Goal: Navigation & Orientation: Find specific page/section

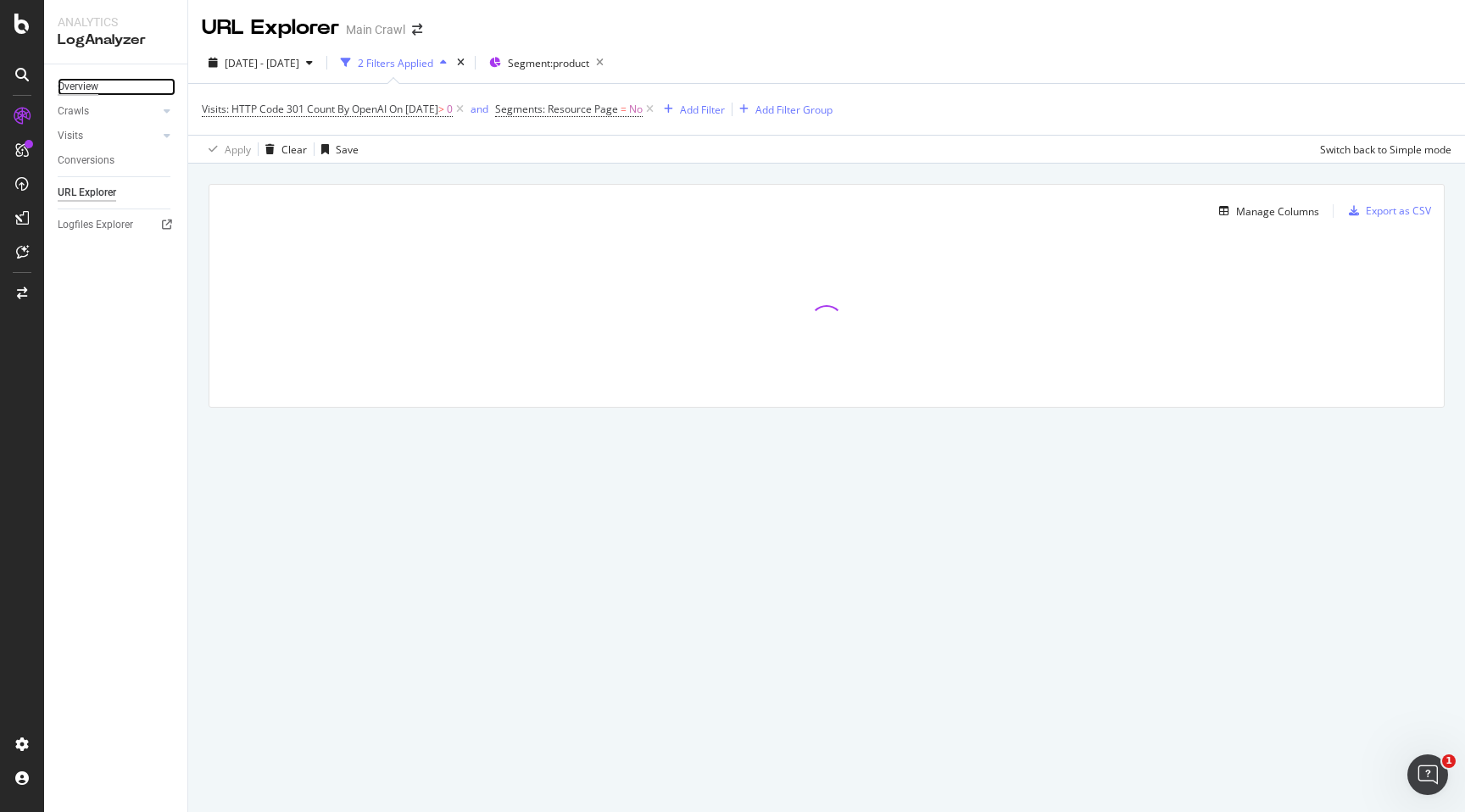
click at [88, 90] on div "Overview" at bounding box center [78, 87] width 41 height 18
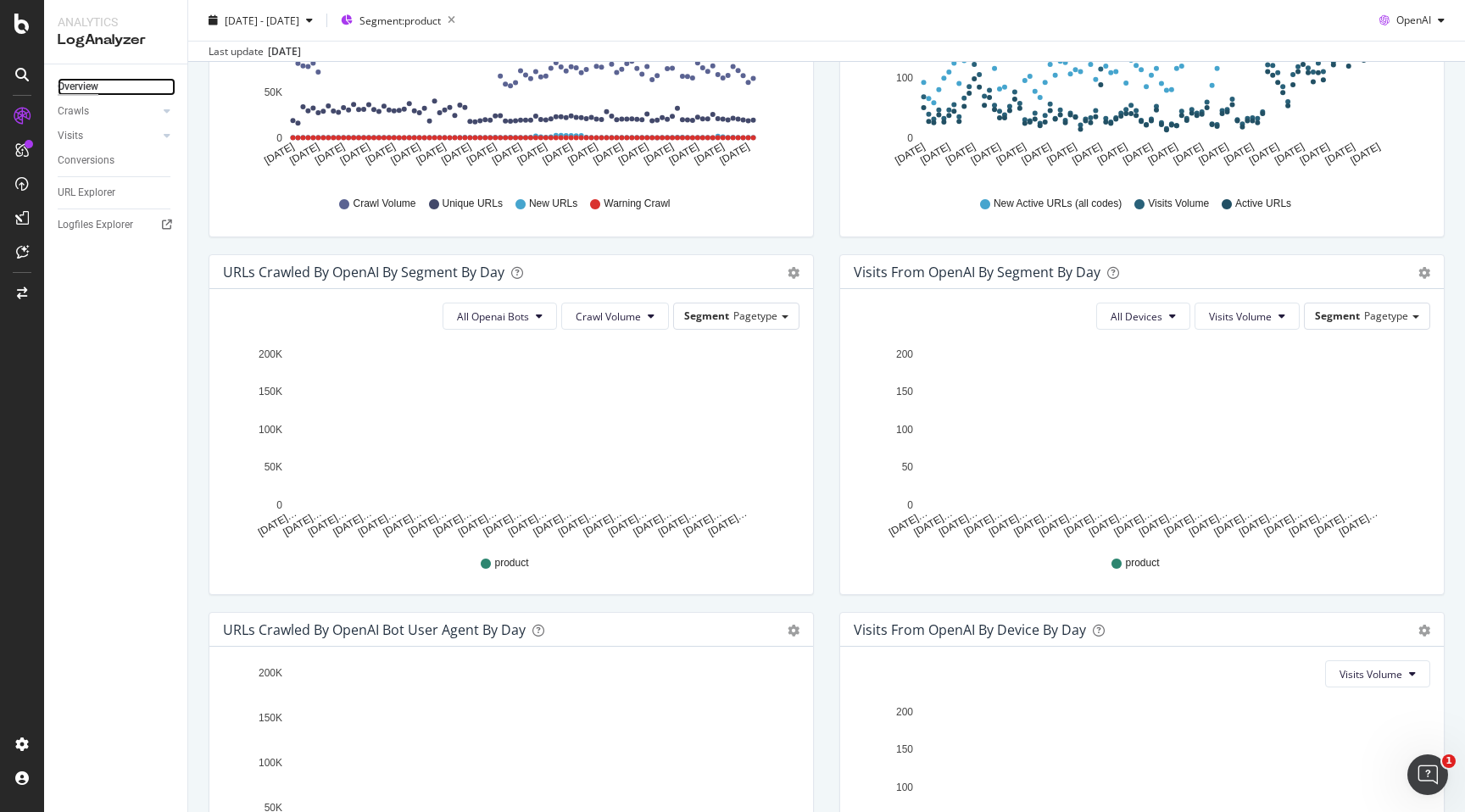
scroll to position [262, 0]
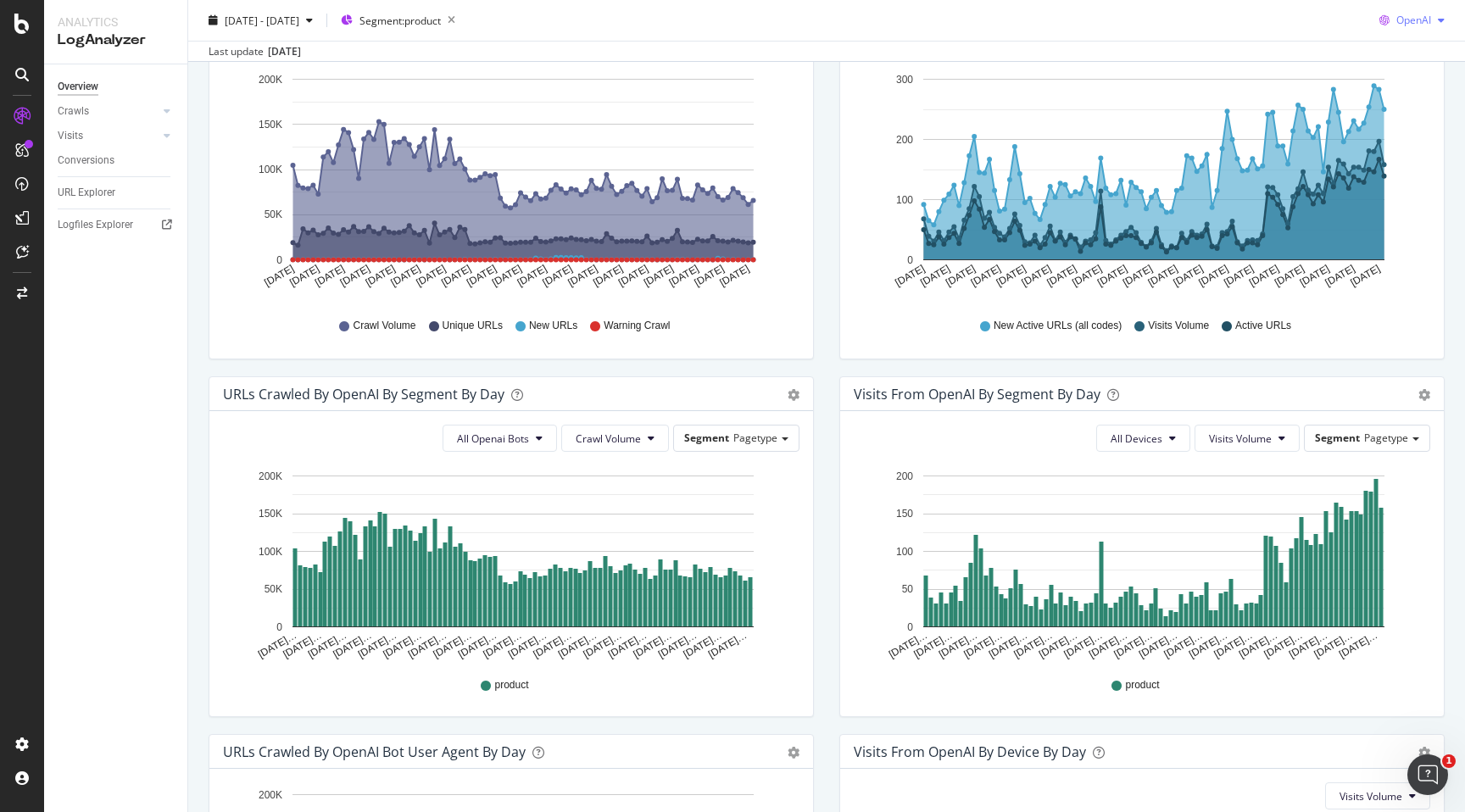
click at [1444, 26] on div "OpenAI" at bounding box center [1411, 20] width 79 height 25
click at [1400, 54] on span "Google" at bounding box center [1414, 54] width 63 height 15
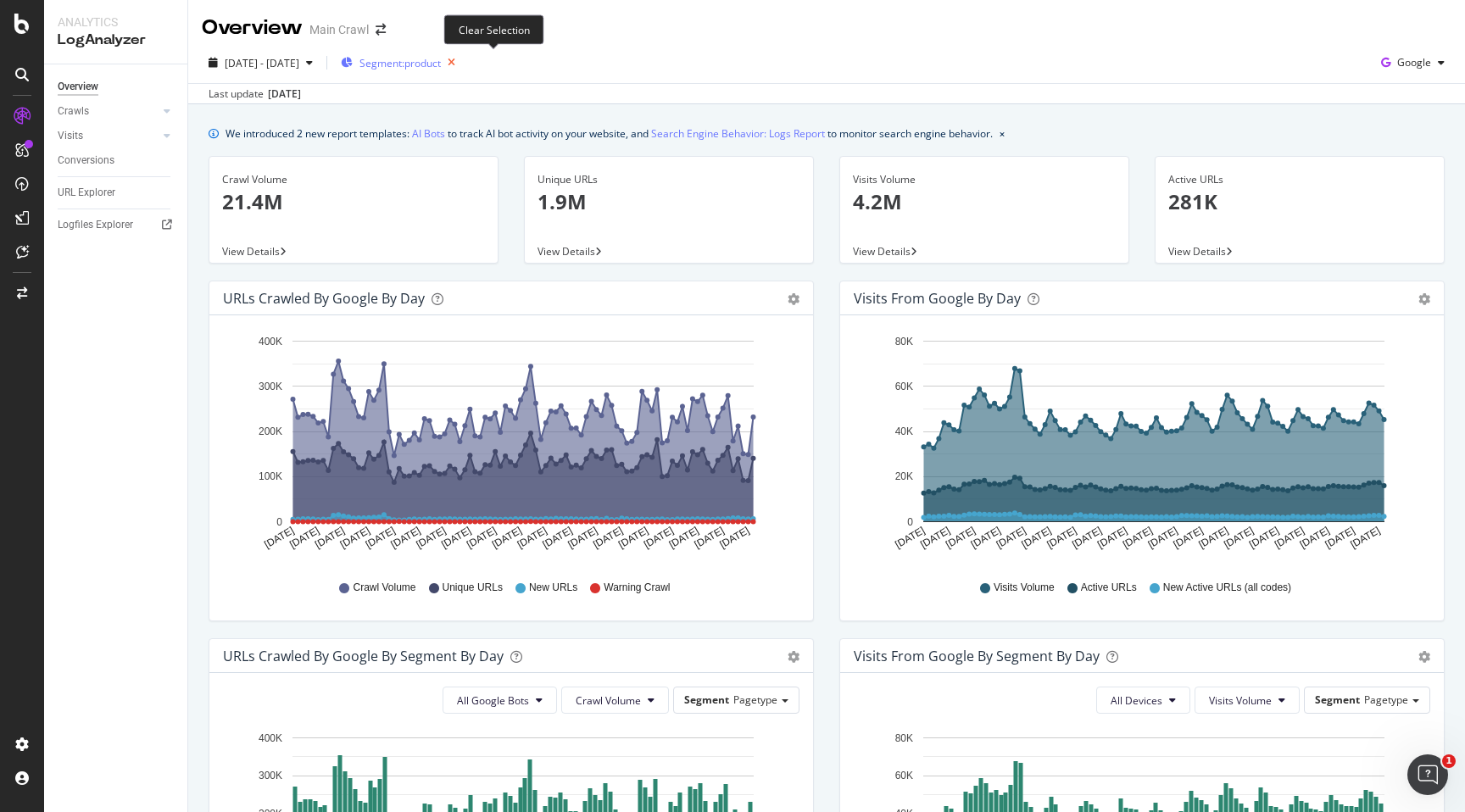
click at [462, 68] on icon "button" at bounding box center [451, 63] width 21 height 24
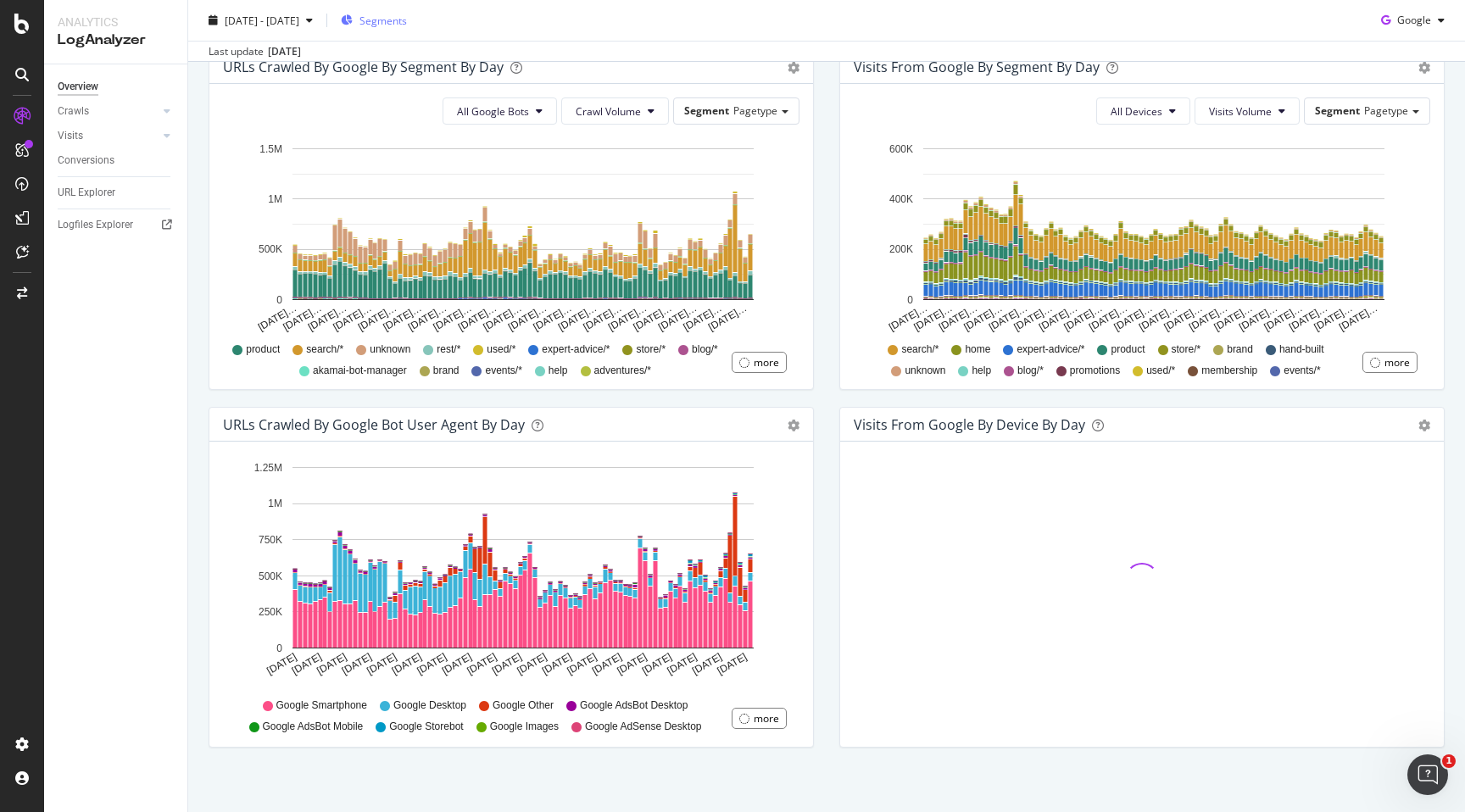
scroll to position [601, 0]
